Goal: Find contact information: Find contact information

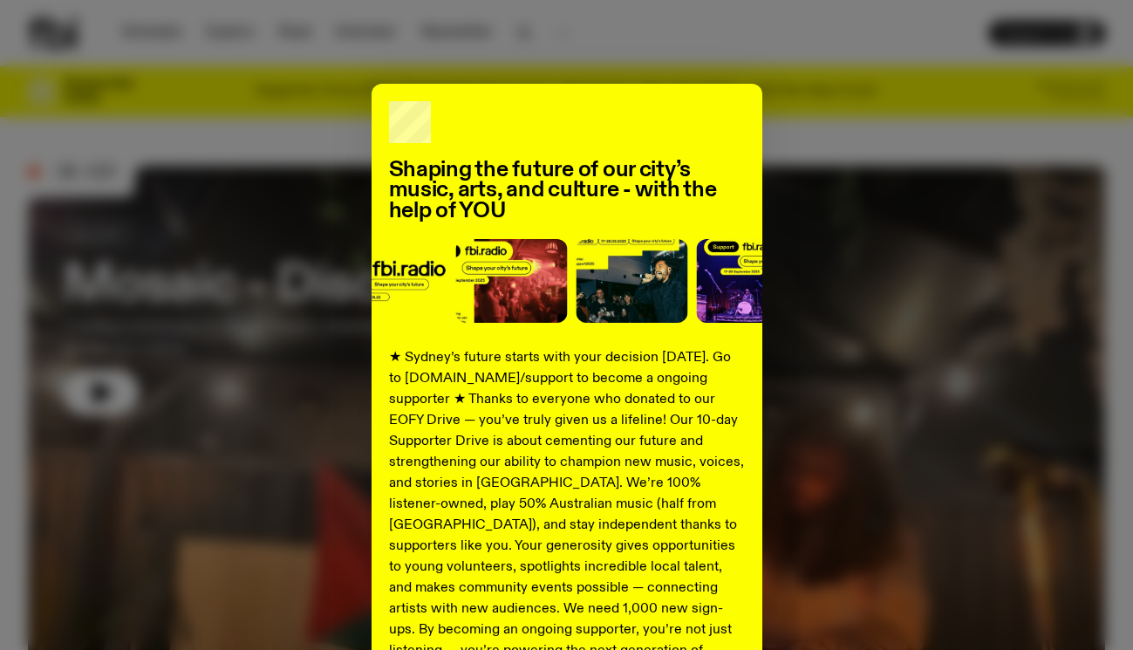
click at [853, 254] on div "Shaping the future of our city’s music, arts, and culture - with the help of YO…" at bounding box center [566, 442] width 1077 height 717
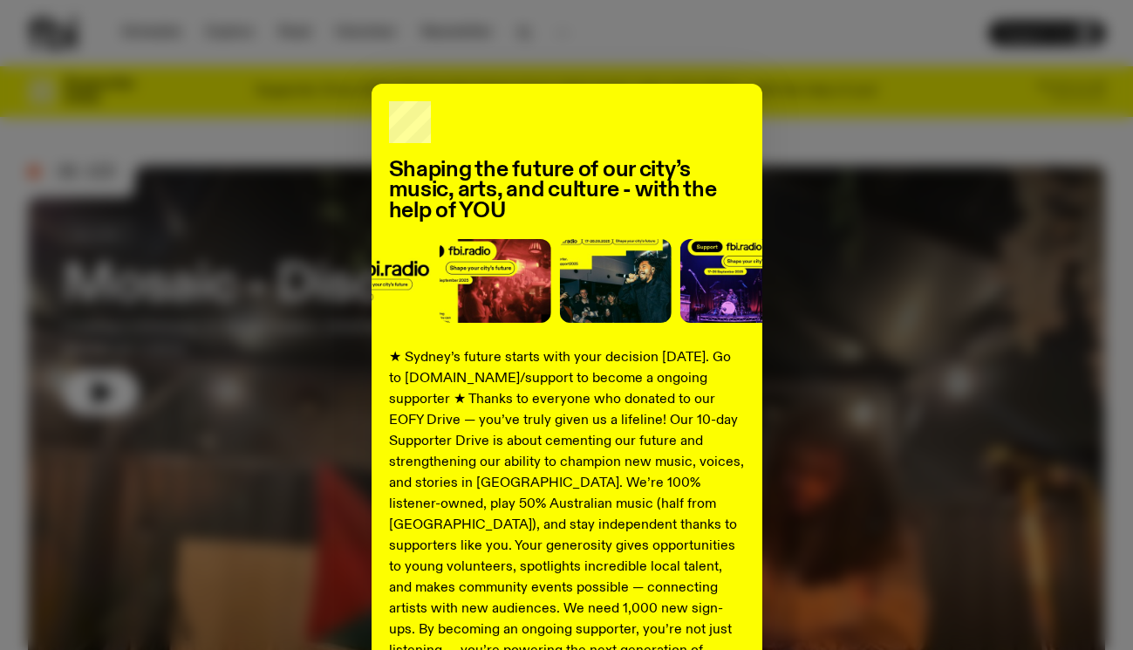
click at [853, 254] on div "Shaping the future of our city’s music, arts, and culture - with the help of YO…" at bounding box center [566, 442] width 1077 height 717
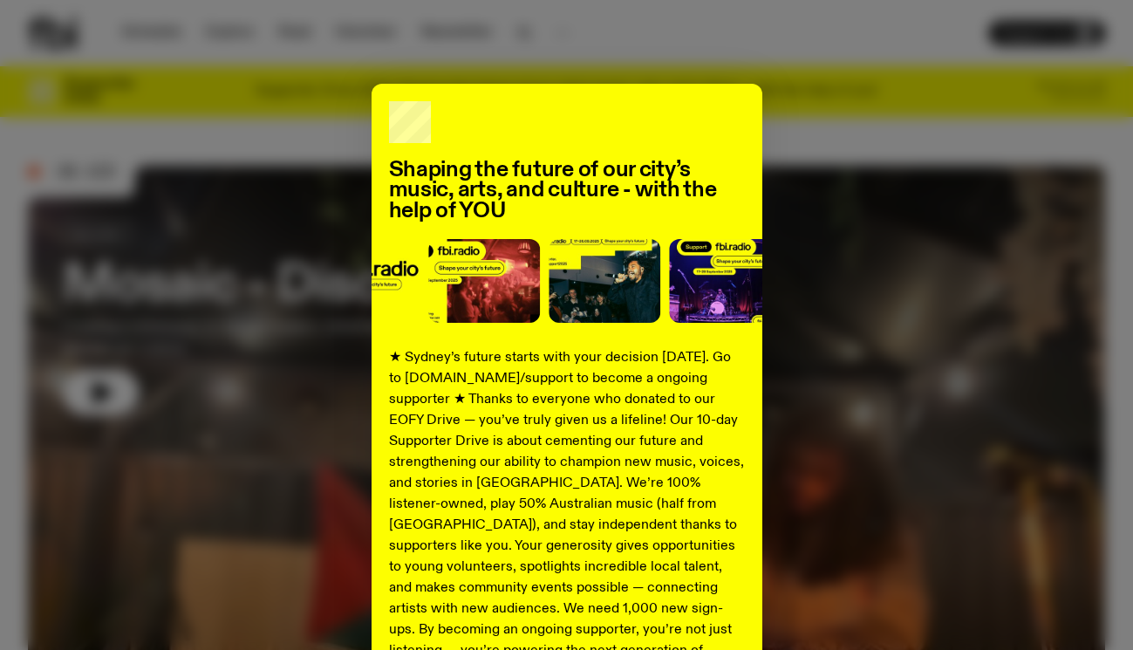
click at [895, 180] on div "Shaping the future of our city’s music, arts, and culture - with the help of YO…" at bounding box center [566, 442] width 1077 height 717
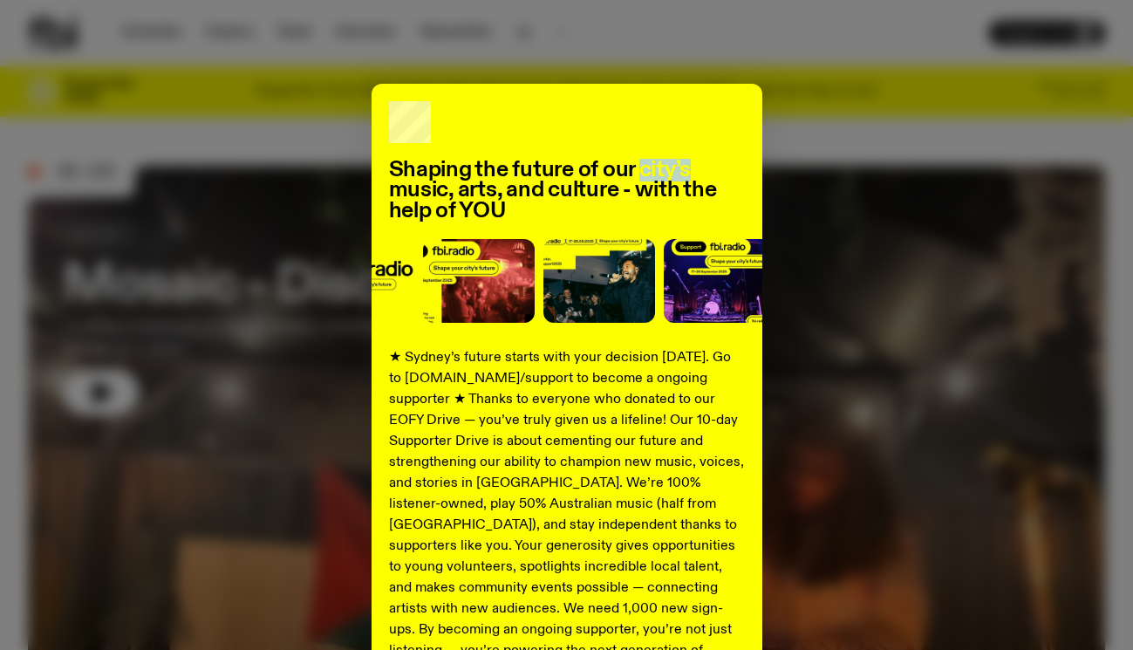
click at [895, 180] on div "Shaping the future of our city’s music, arts, and culture - with the help of YO…" at bounding box center [566, 442] width 1077 height 717
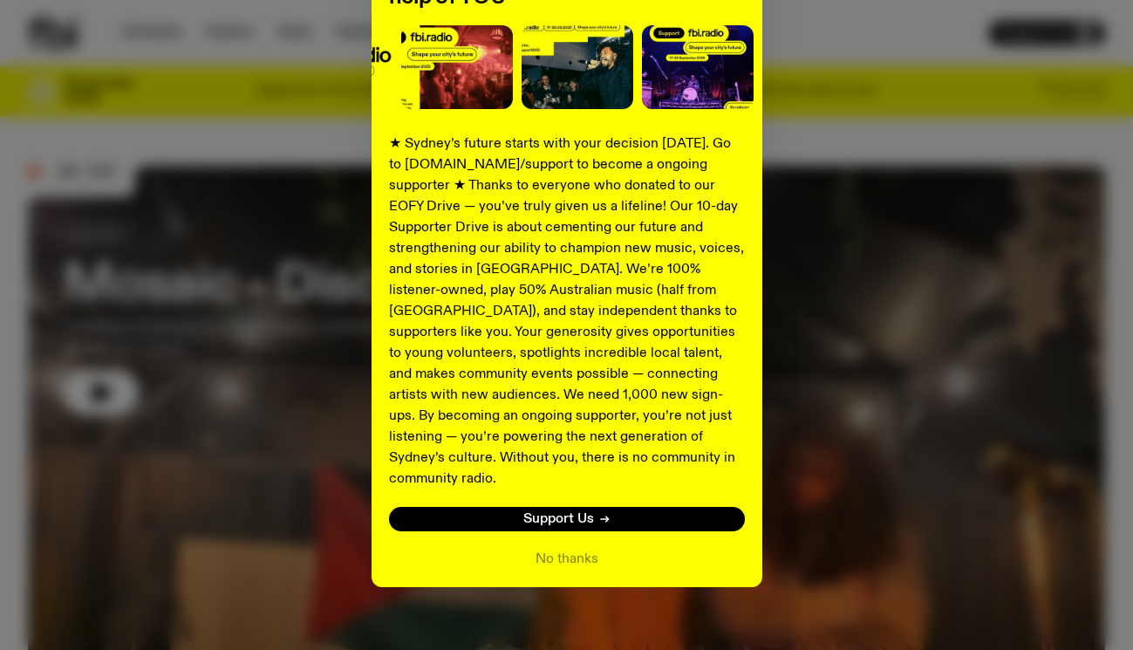
scroll to position [213, 0]
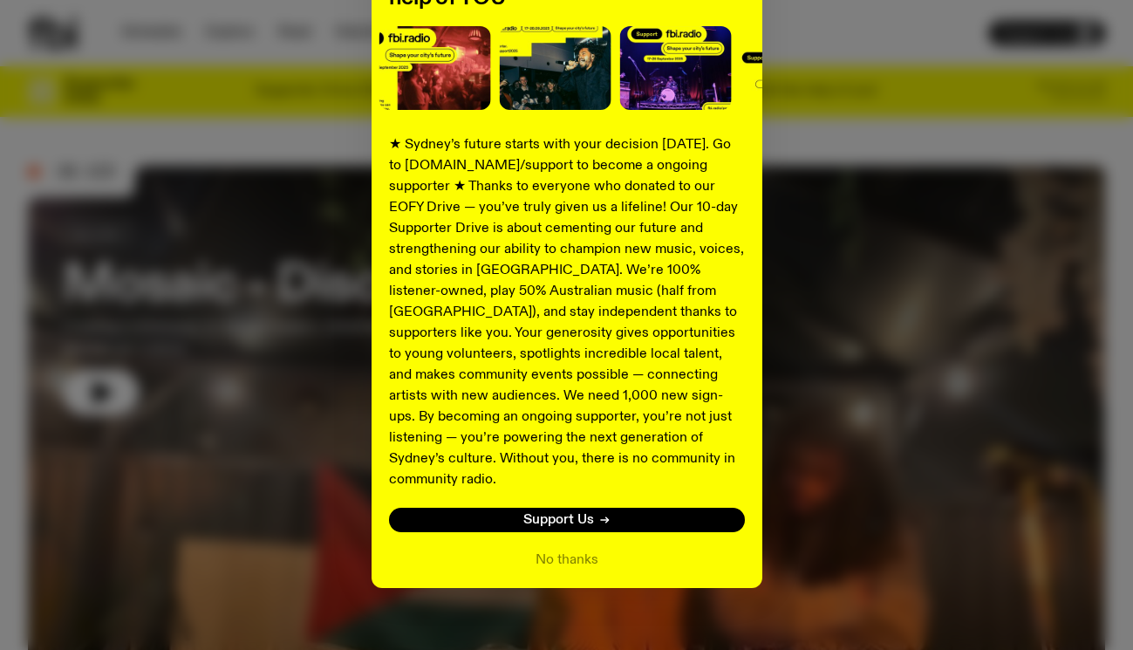
click at [571, 527] on div "Shaping the future of our city’s music, arts, and culture - with the help of YO…" at bounding box center [566, 229] width 391 height 717
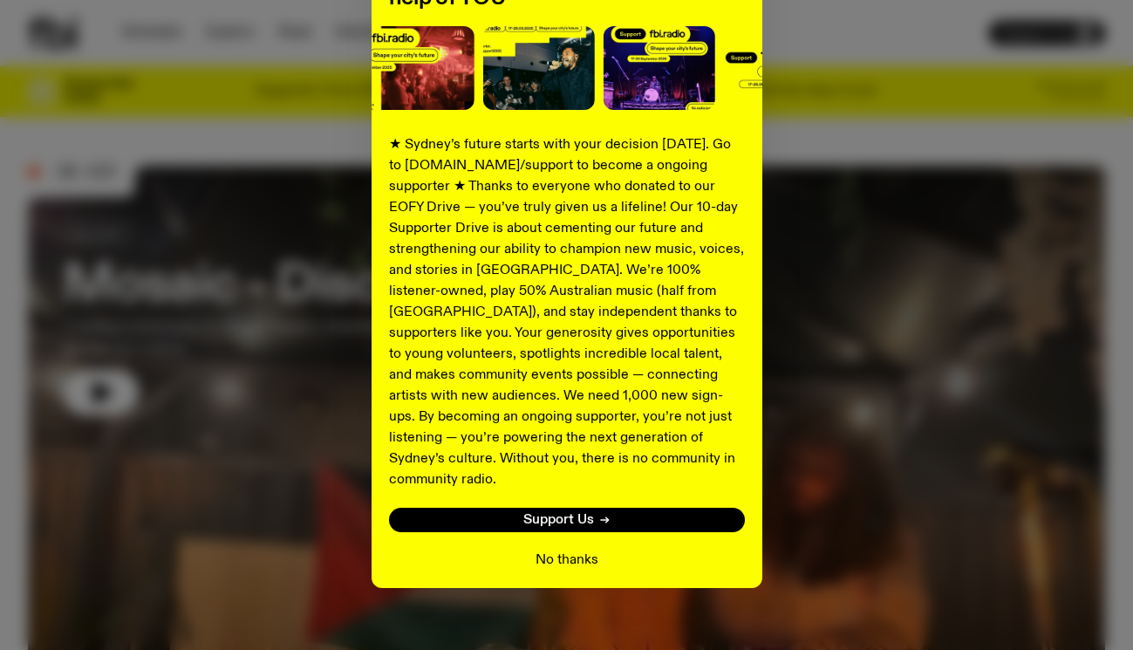
click at [571, 549] on button "No thanks" at bounding box center [566, 559] width 63 height 21
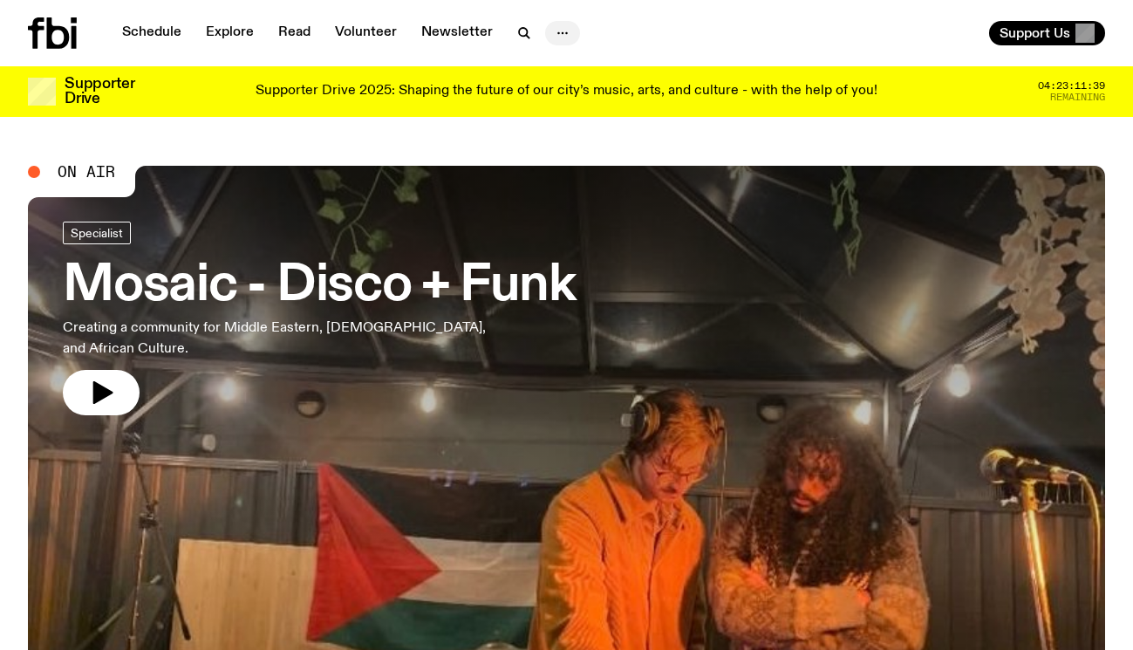
click at [562, 34] on circle "button" at bounding box center [563, 33] width 3 height 3
click at [563, 94] on link "Contact" at bounding box center [562, 99] width 87 height 24
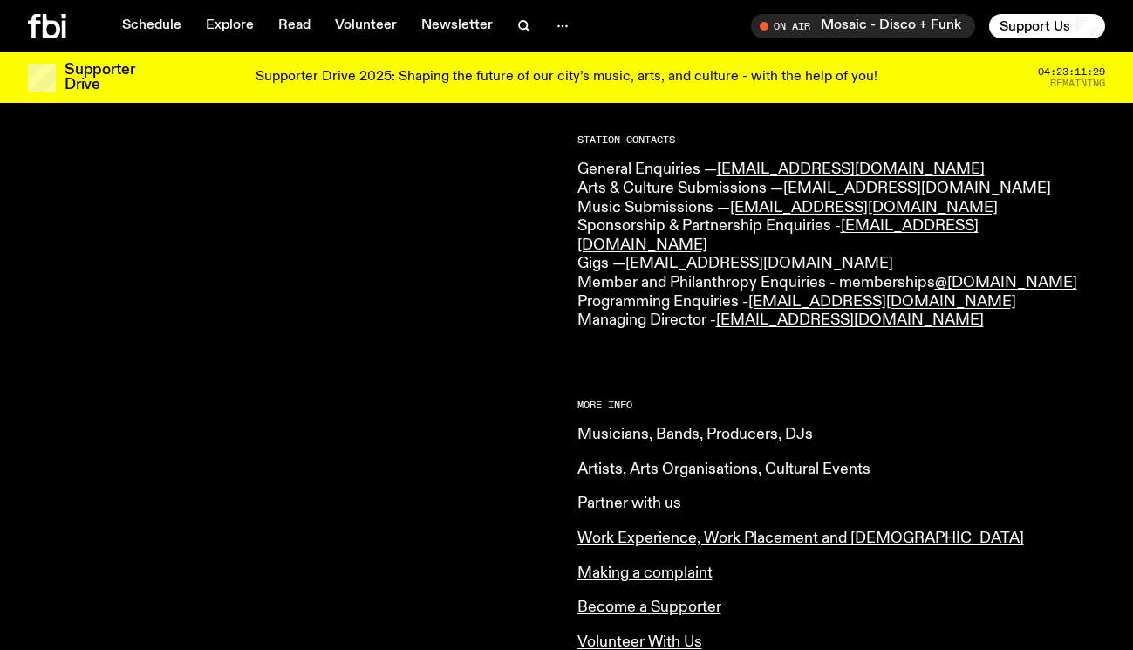
scroll to position [507, 0]
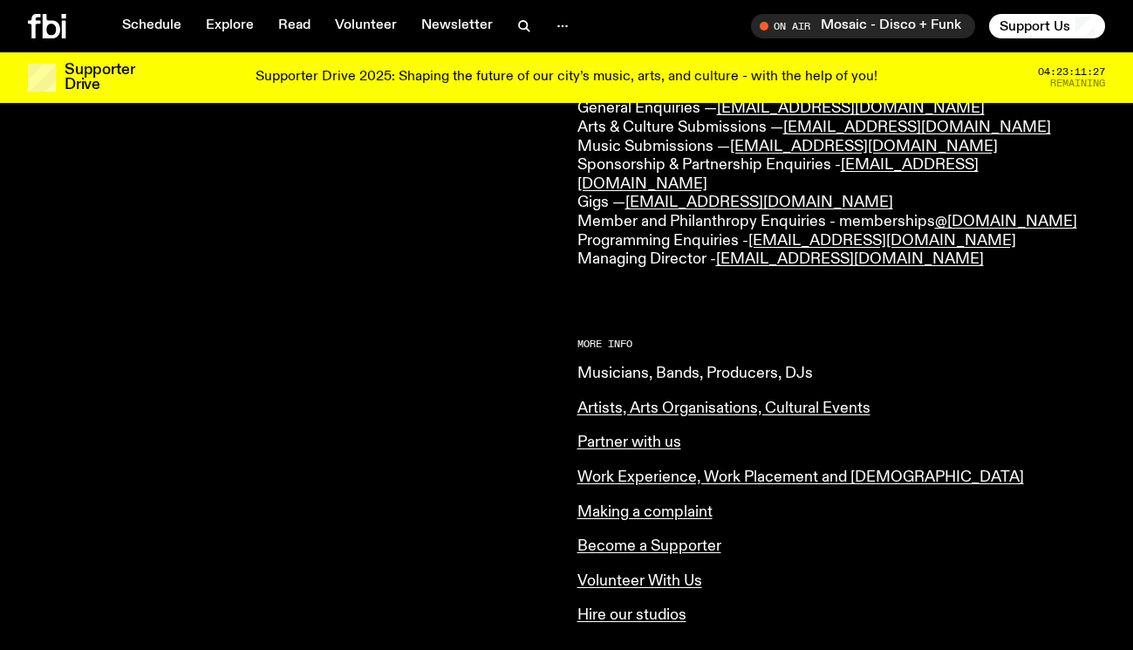
click at [666, 365] on link "Musicians, Bands, Producers, DJs" at bounding box center [694, 373] width 235 height 16
click at [557, 23] on icon "button" at bounding box center [562, 26] width 21 height 21
click at [558, 66] on link "About Us" at bounding box center [562, 63] width 87 height 24
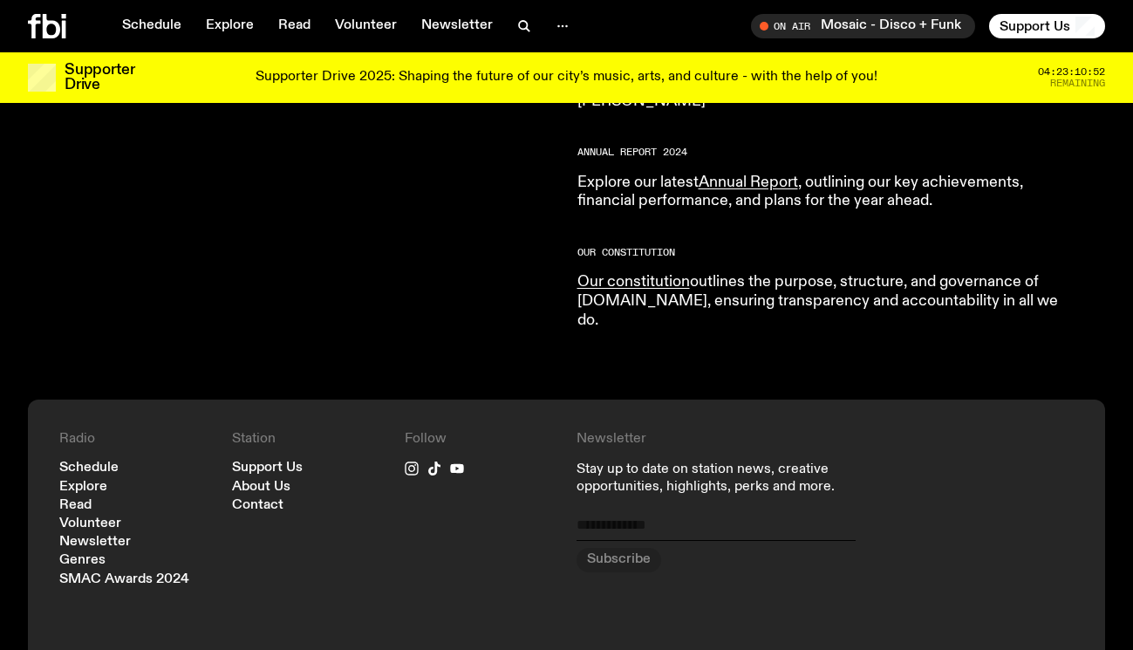
scroll to position [1730, 0]
click at [279, 498] on link "Contact" at bounding box center [257, 504] width 51 height 13
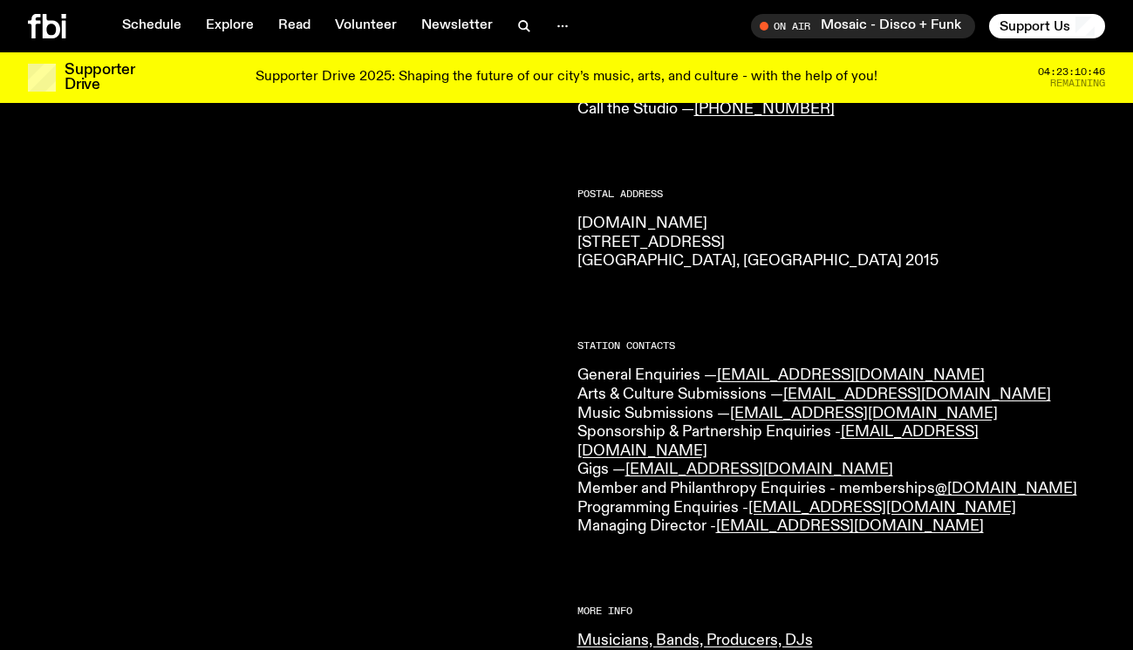
scroll to position [238, 0]
